Goal: Task Accomplishment & Management: Manage account settings

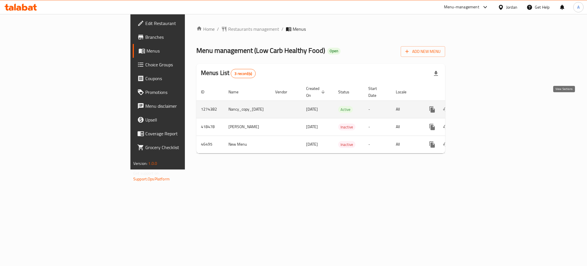
click at [477, 106] on icon "enhanced table" at bounding box center [473, 109] width 7 height 7
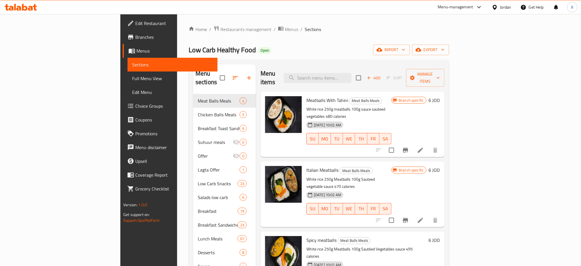
click at [440, 96] on h6 "6 JOD" at bounding box center [434, 100] width 11 height 8
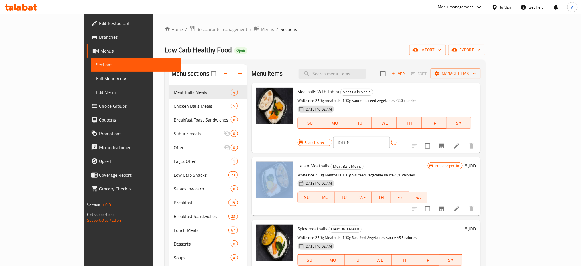
click at [418, 136] on div "JOD 6 ​" at bounding box center [375, 141] width 85 height 11
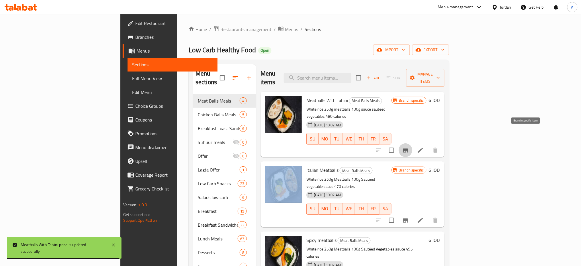
click at [409, 147] on icon "Branch-specific-item" at bounding box center [405, 150] width 7 height 7
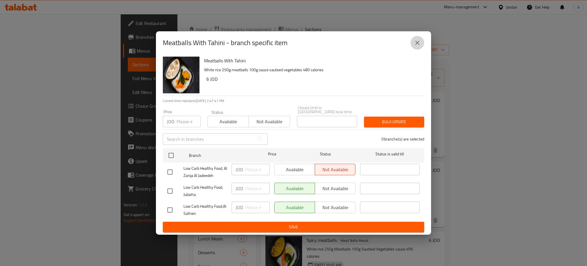
click at [421, 46] on icon "close" at bounding box center [417, 42] width 7 height 7
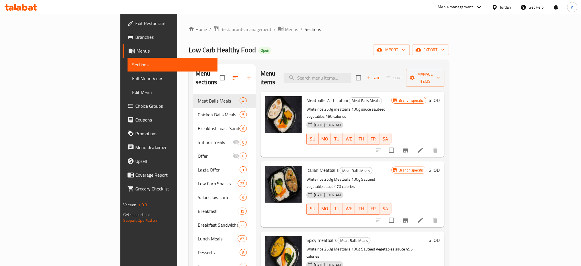
click at [389, 23] on div "Home / Restaurants management / Menus / Sections Low Carb Healthy Food Open imp…" at bounding box center [319, 207] width 284 height 387
click at [449, 29] on ol "Home / Restaurants management / Menus / Sections" at bounding box center [319, 29] width 261 height 7
click at [361, 44] on div "Home / Restaurants management / Menus / Sections Low Carb Healthy Food Open imp…" at bounding box center [319, 208] width 261 height 364
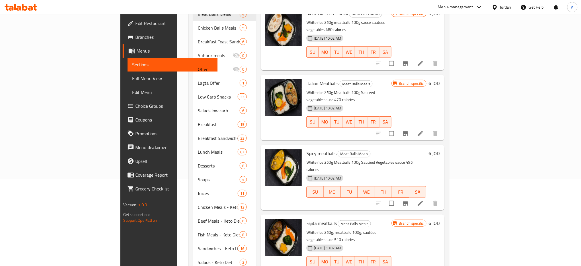
scroll to position [90, 0]
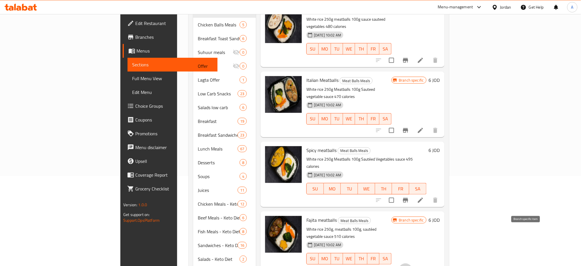
click at [413, 263] on button "Branch-specific-item" at bounding box center [406, 270] width 14 height 14
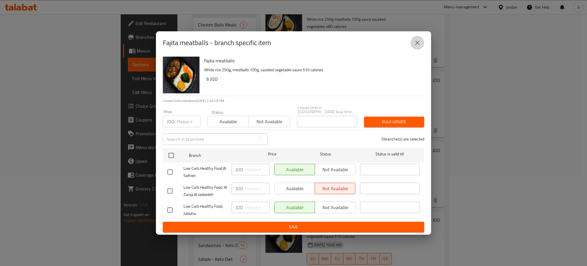
click at [416, 42] on icon "close" at bounding box center [417, 42] width 7 height 7
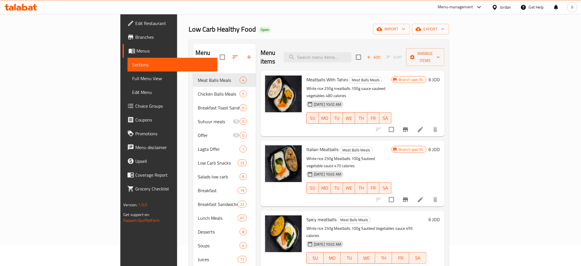
scroll to position [20, 0]
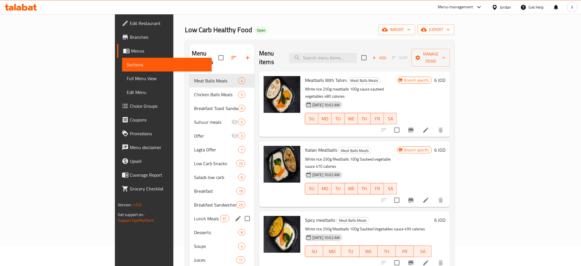
click at [190, 211] on div "Lunch Meals 67" at bounding box center [222, 218] width 65 height 14
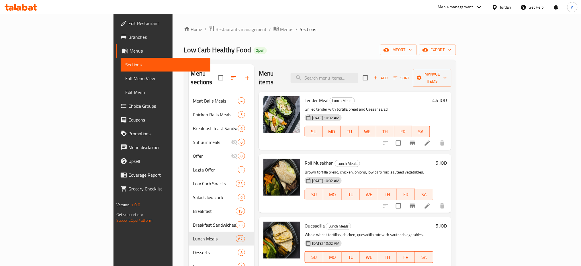
click at [128, 36] on span "Branches" at bounding box center [167, 37] width 78 height 7
